Goal: Information Seeking & Learning: Learn about a topic

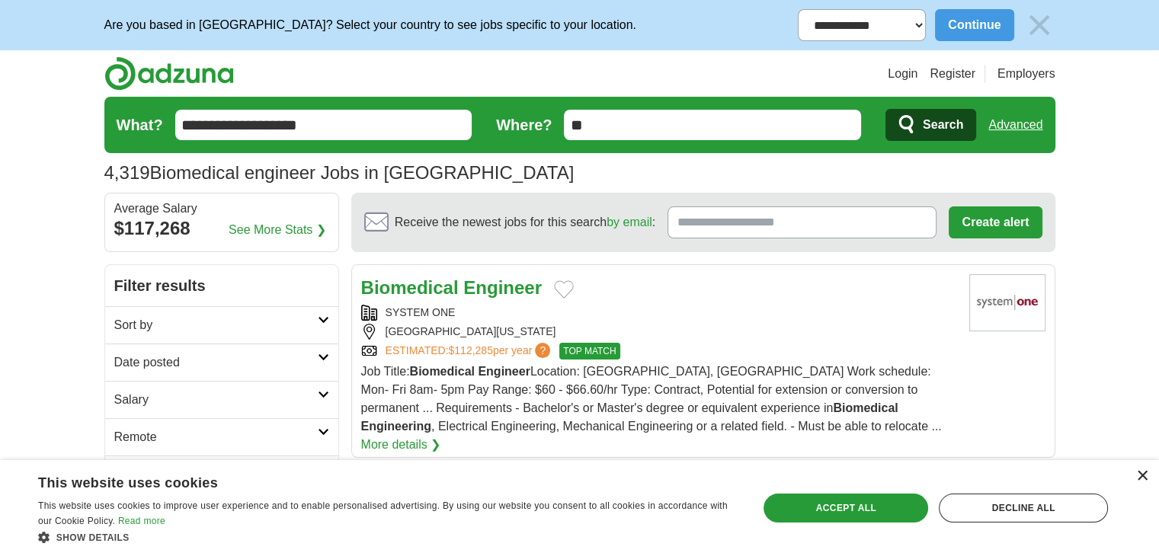
click at [1145, 477] on div "×" at bounding box center [1141, 476] width 11 height 11
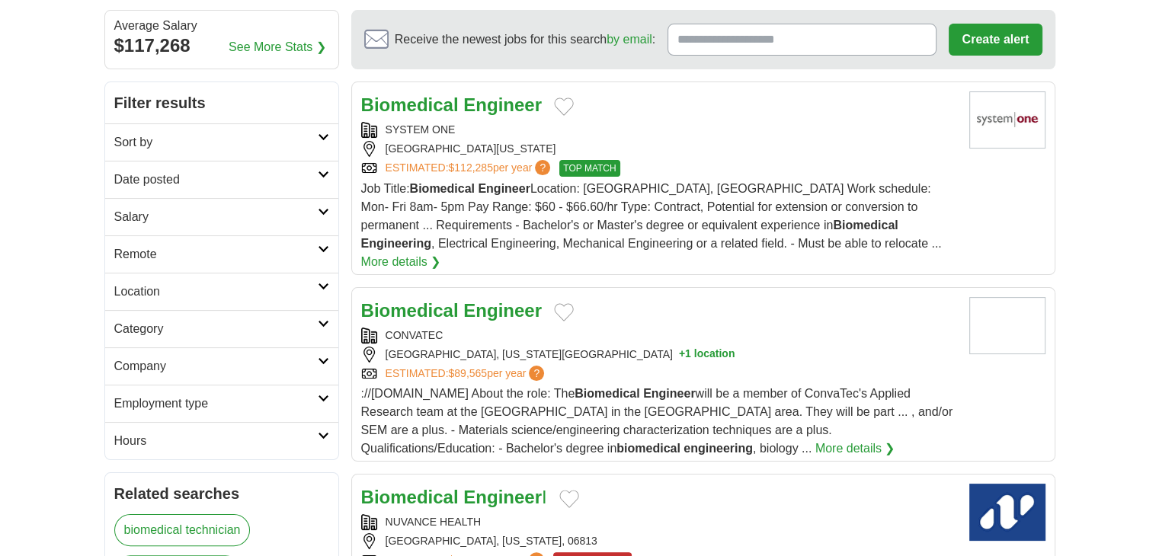
scroll to position [152, 0]
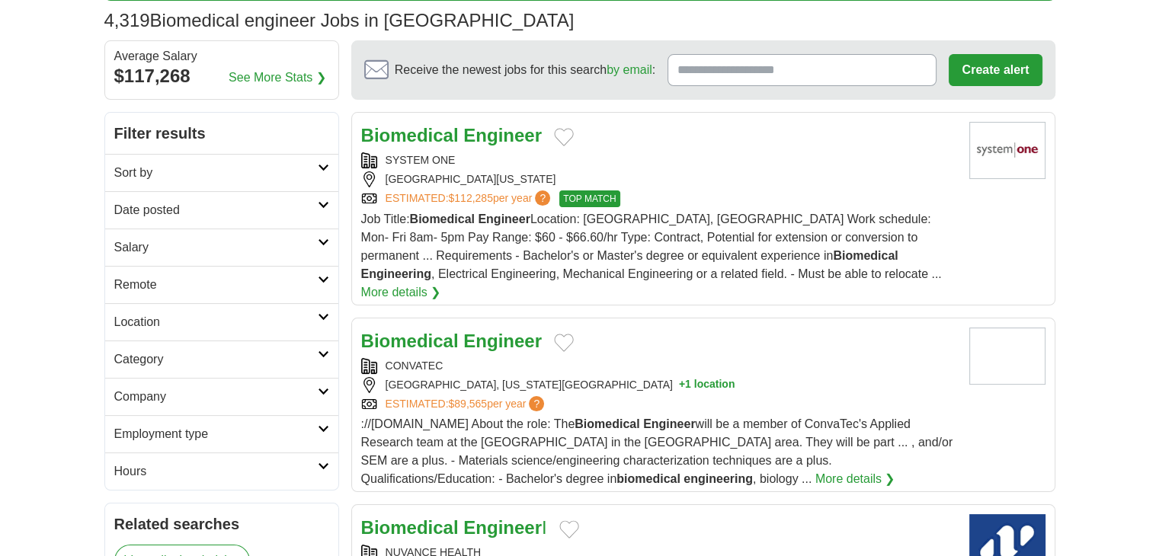
click at [728, 175] on div "[GEOGRAPHIC_DATA][US_STATE]" at bounding box center [659, 179] width 596 height 16
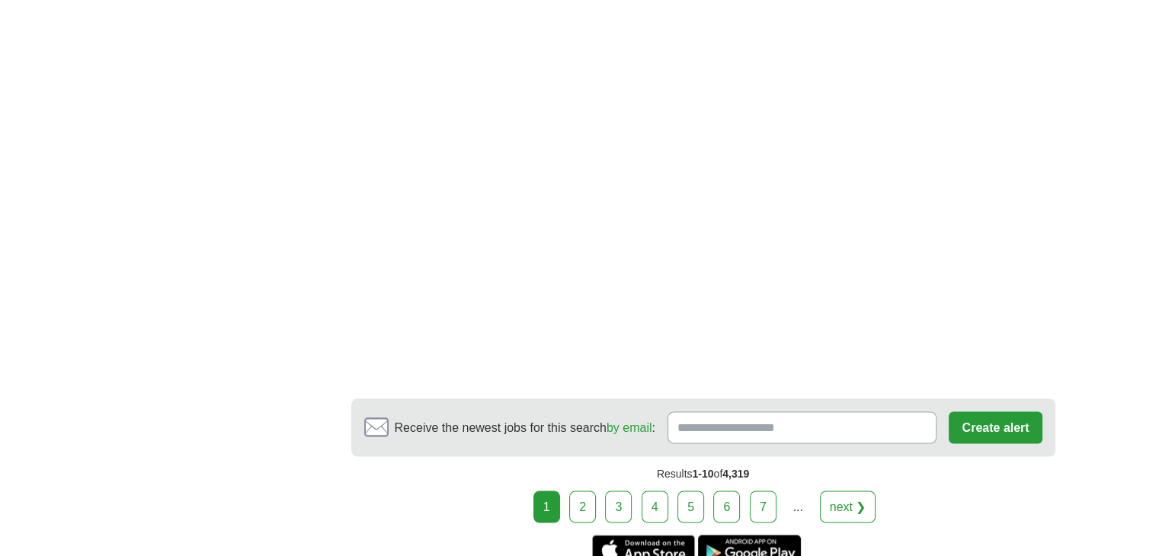
scroll to position [2515, 0]
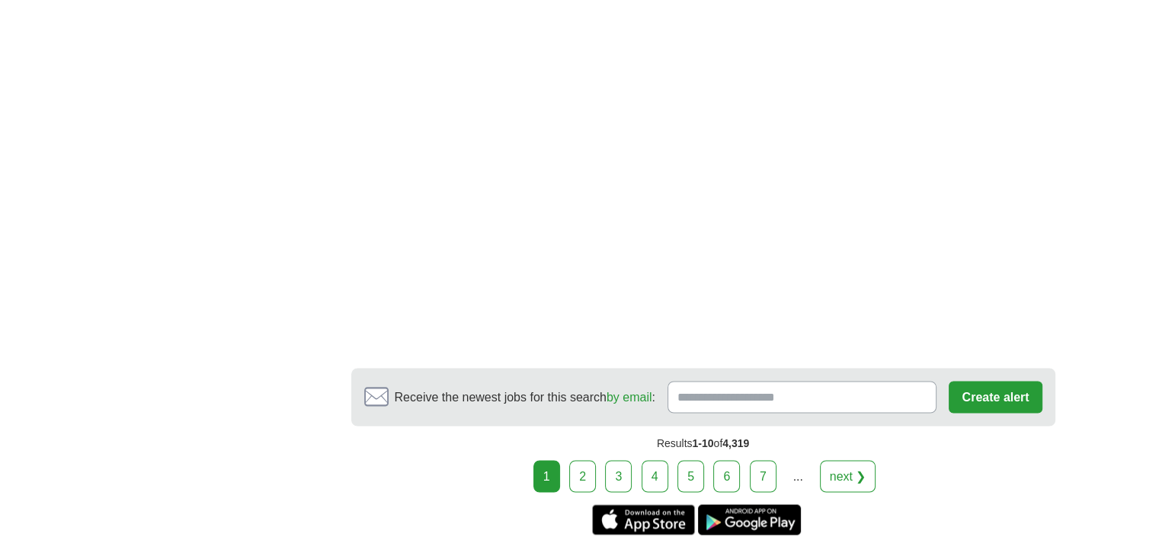
click at [841, 460] on link "next ❯" at bounding box center [848, 476] width 56 height 32
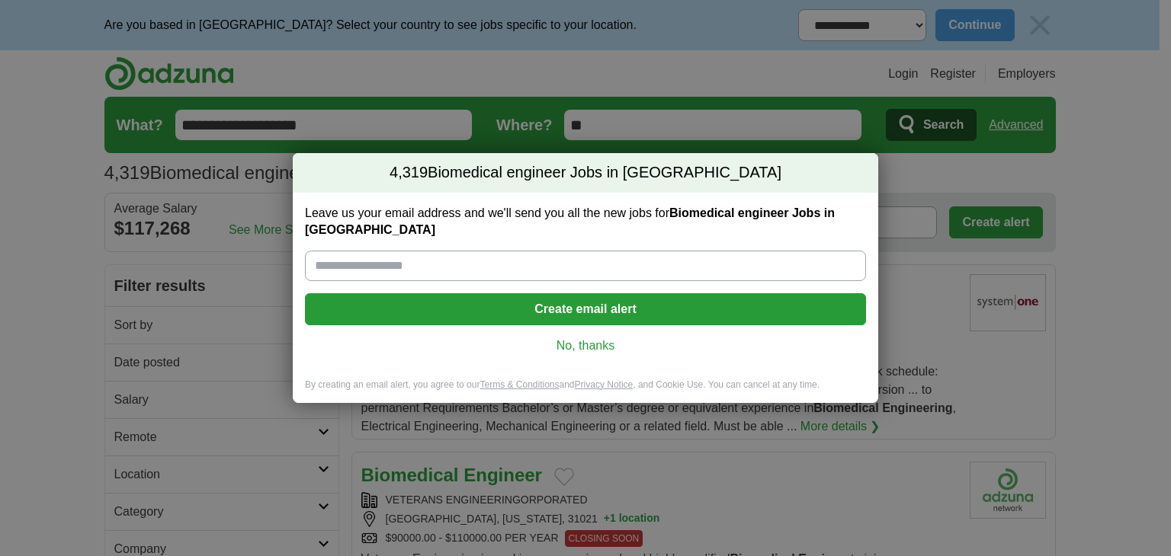
click at [591, 339] on link "No, thanks" at bounding box center [585, 346] width 537 height 17
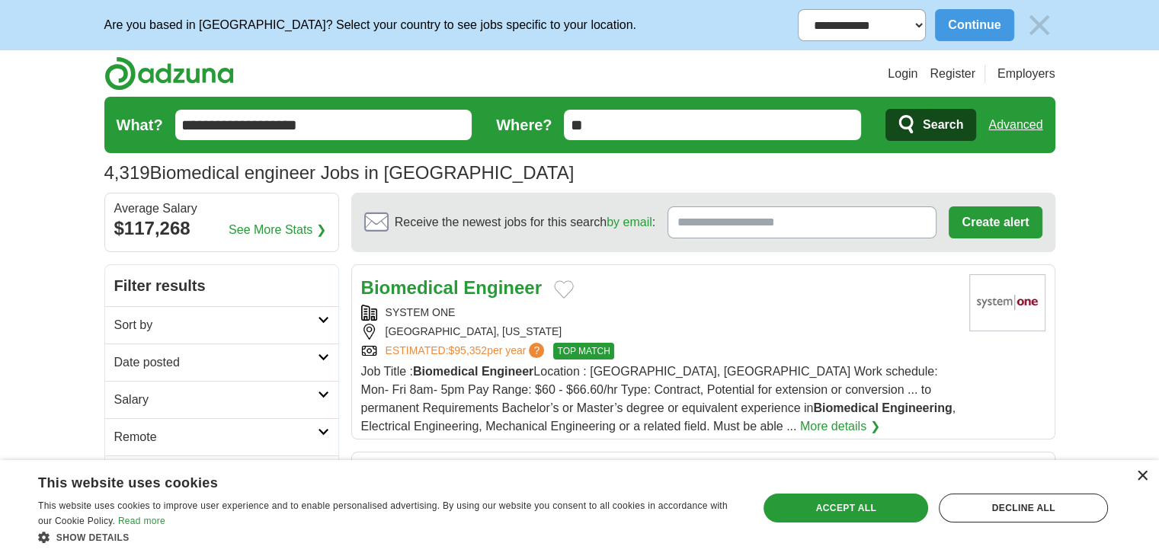
click at [1139, 474] on div "×" at bounding box center [1141, 476] width 11 height 11
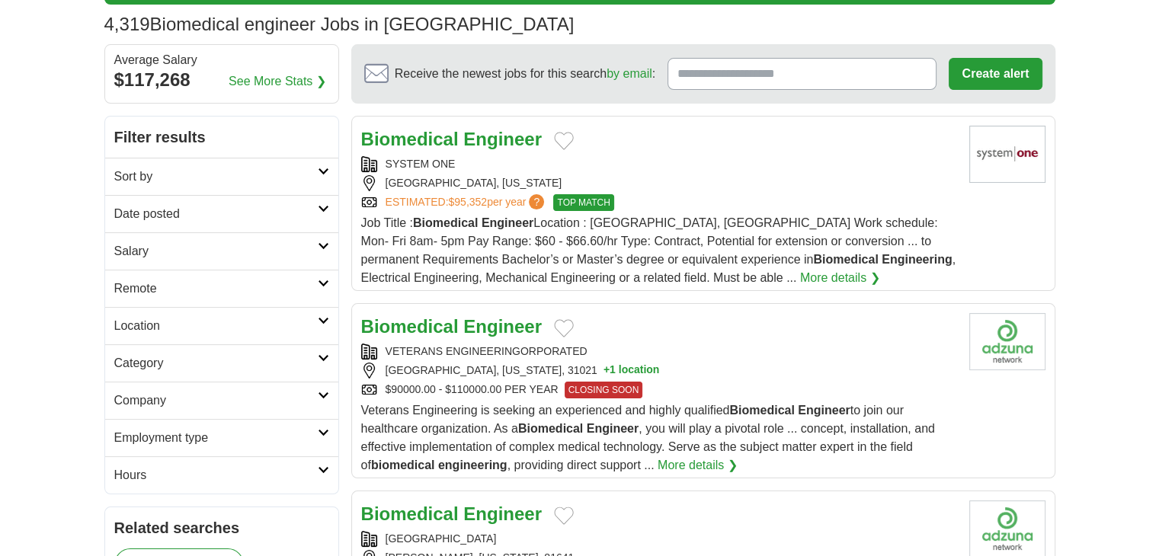
scroll to position [152, 0]
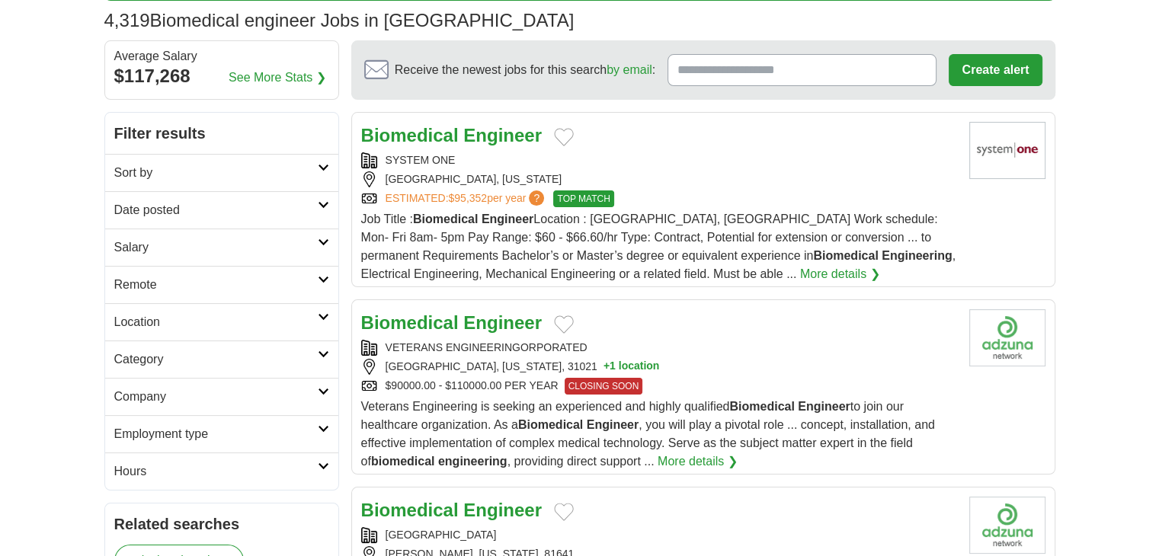
click at [664, 459] on link "More details ❯" at bounding box center [698, 462] width 80 height 18
click at [692, 369] on div "DUBLIN, GEORGIA, 31021 + 1 location" at bounding box center [659, 367] width 596 height 16
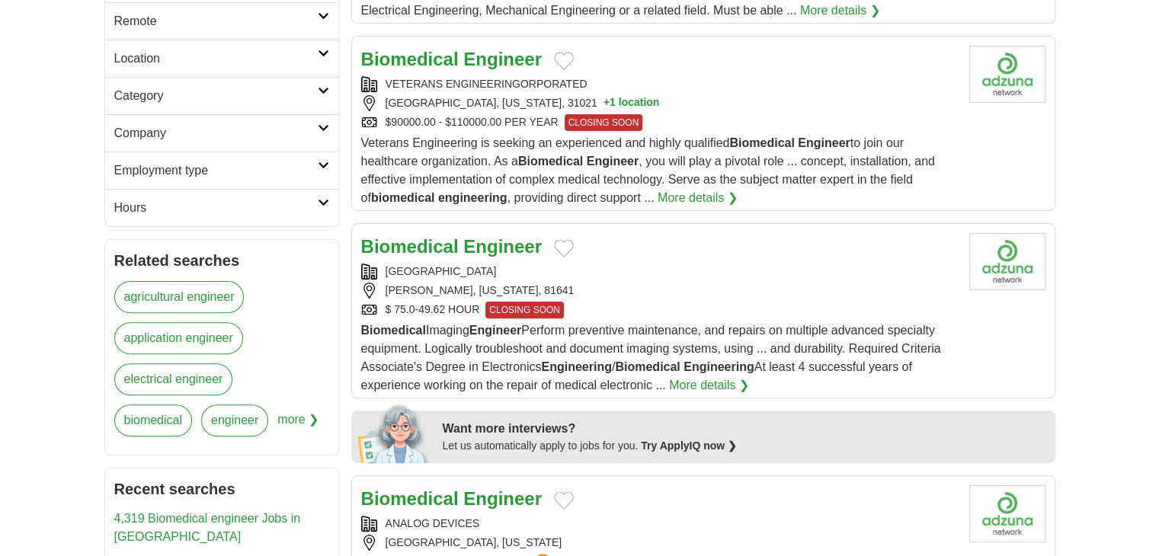
scroll to position [457, 0]
